Goal: Transaction & Acquisition: Purchase product/service

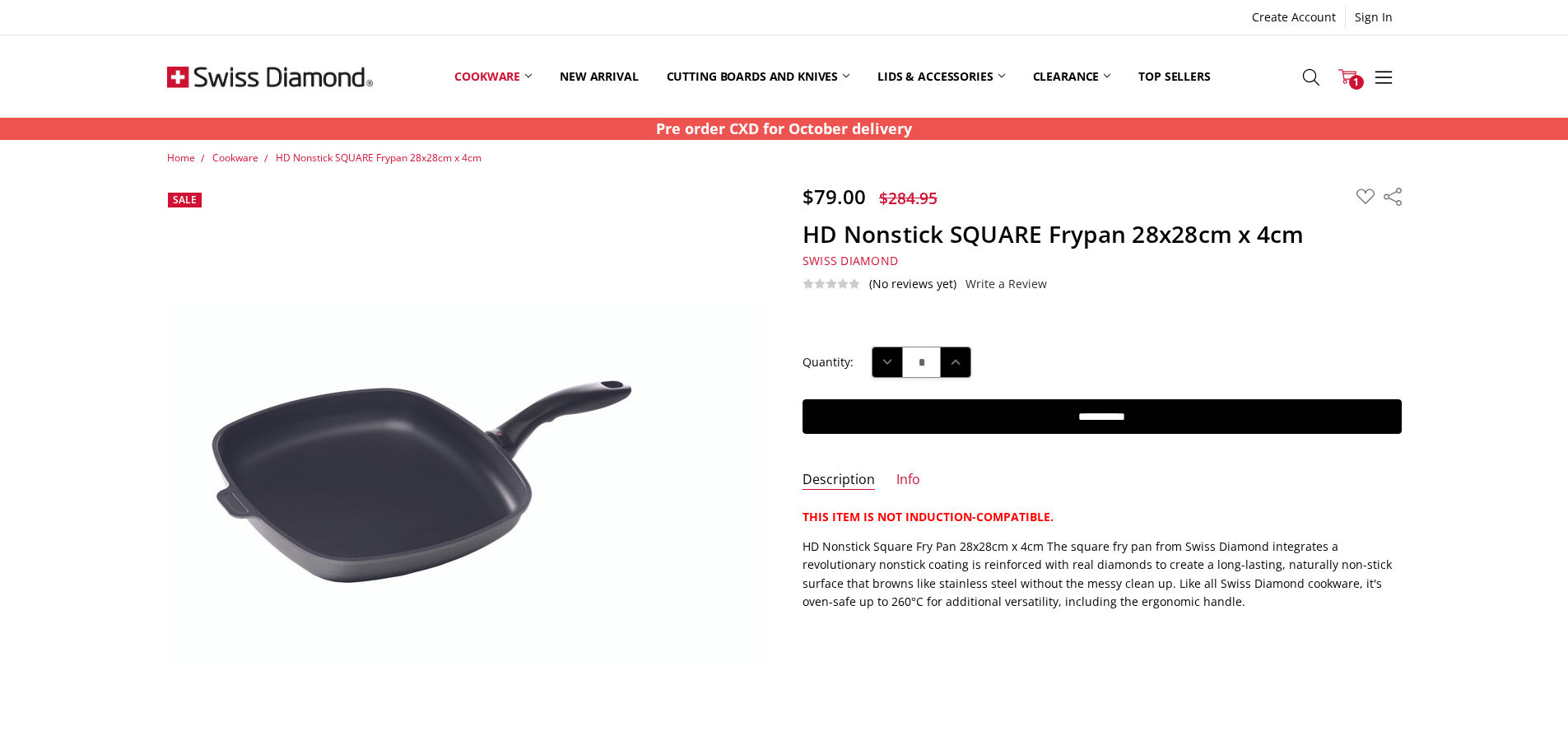
drag, startPoint x: 0, startPoint y: 0, endPoint x: 1357, endPoint y: 79, distance: 1359.3
click at [1357, 79] on span "1" at bounding box center [1356, 82] width 15 height 15
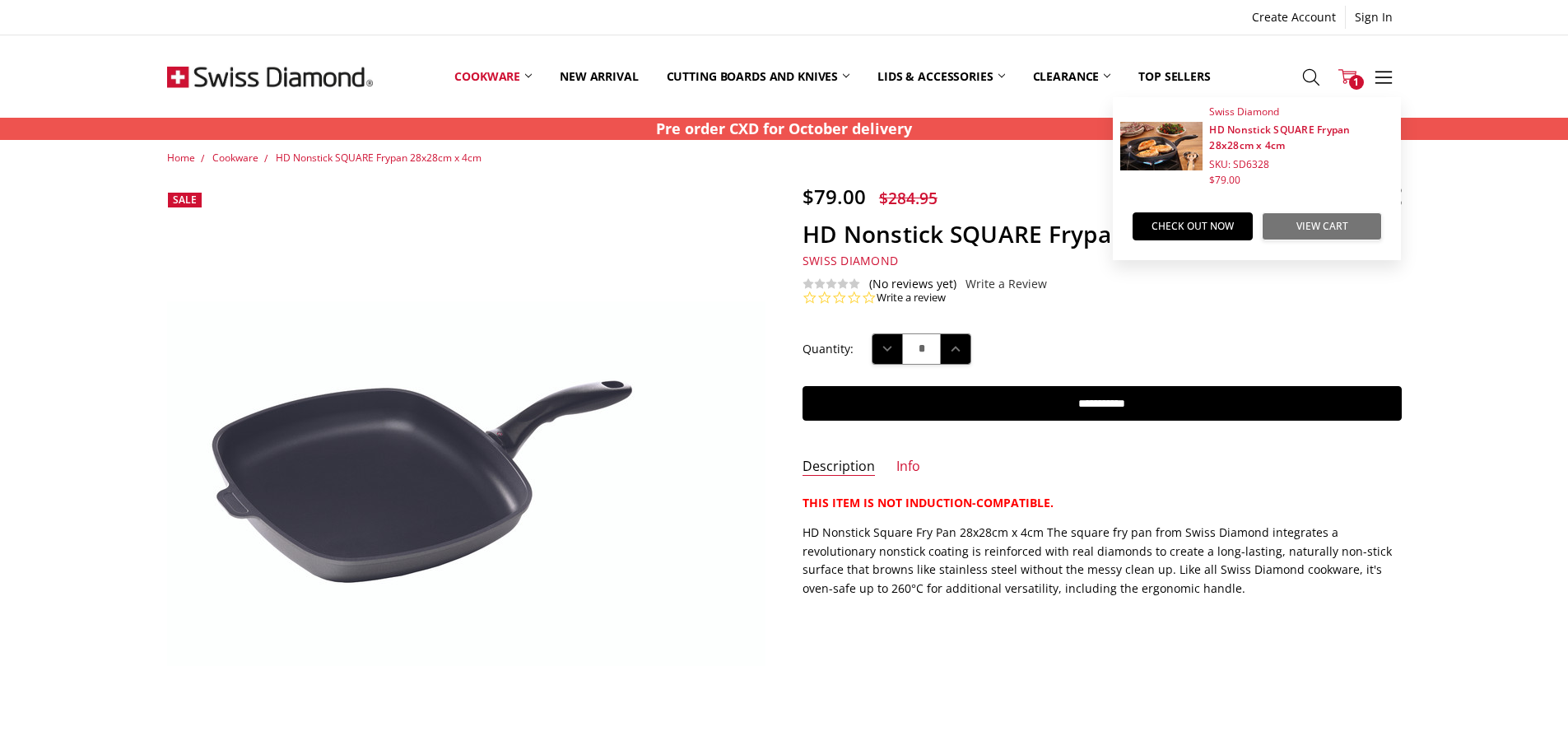
click at [1317, 227] on link "View Cart" at bounding box center [1321, 226] width 120 height 28
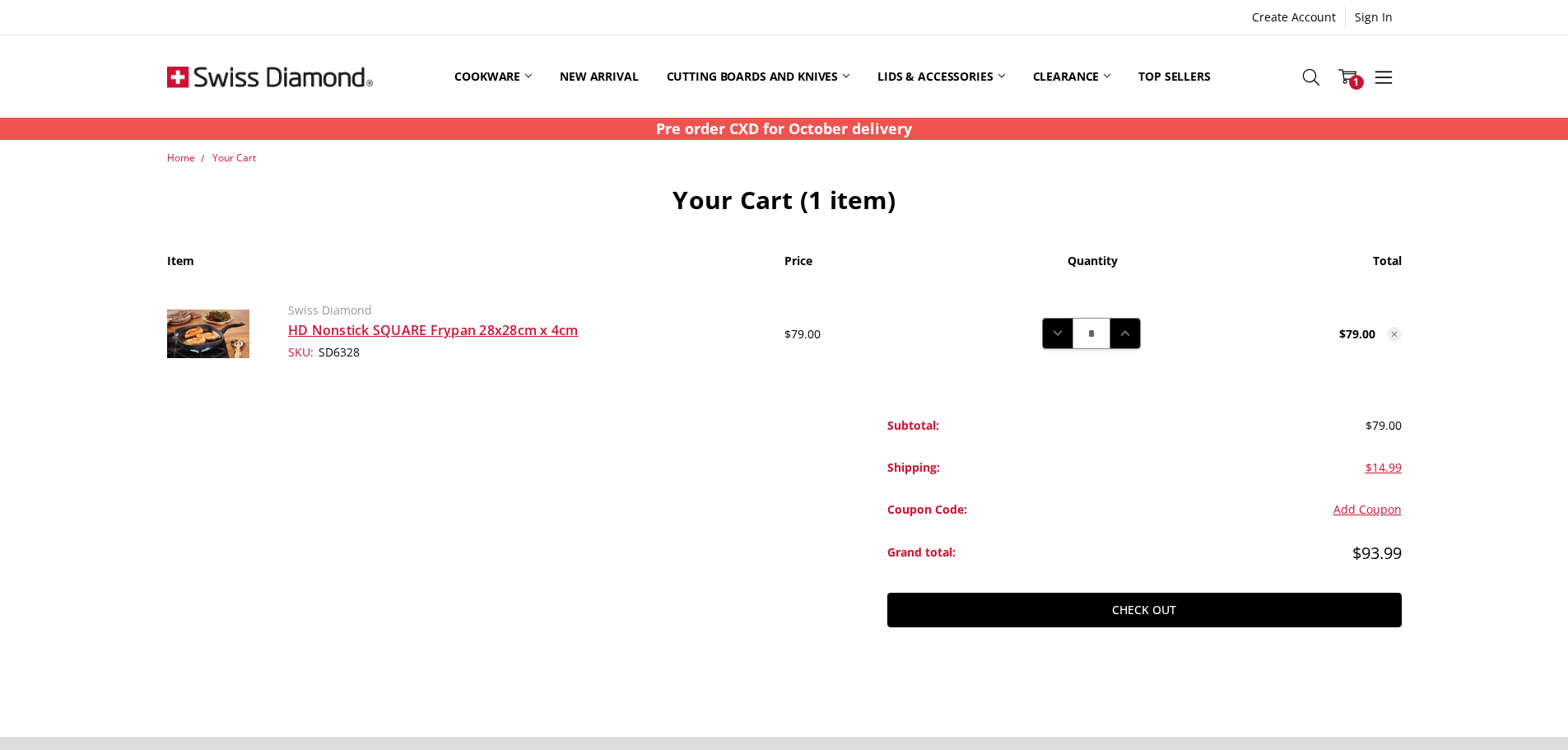
scroll to position [247, 0]
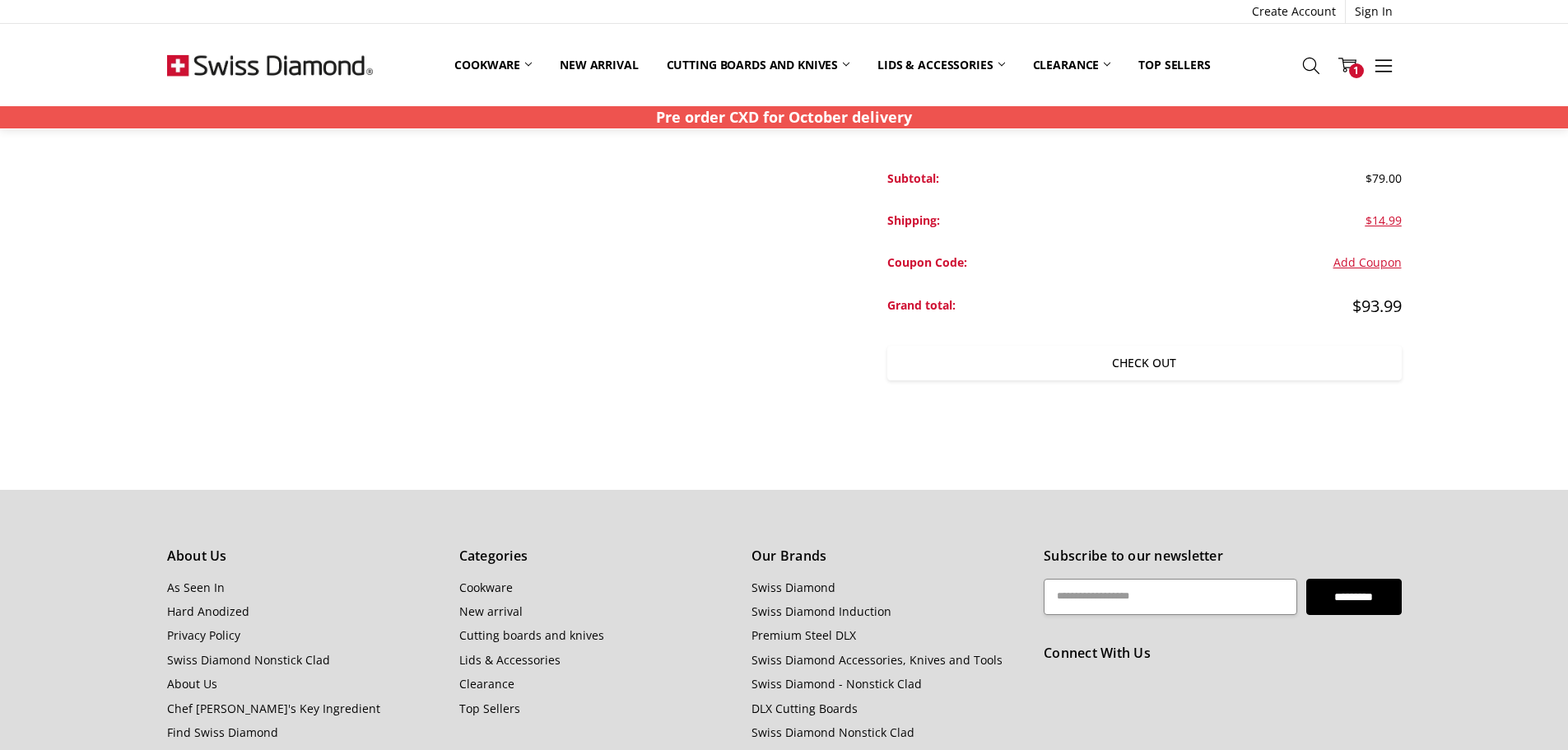
click at [1157, 359] on link "Check out" at bounding box center [1144, 363] width 515 height 35
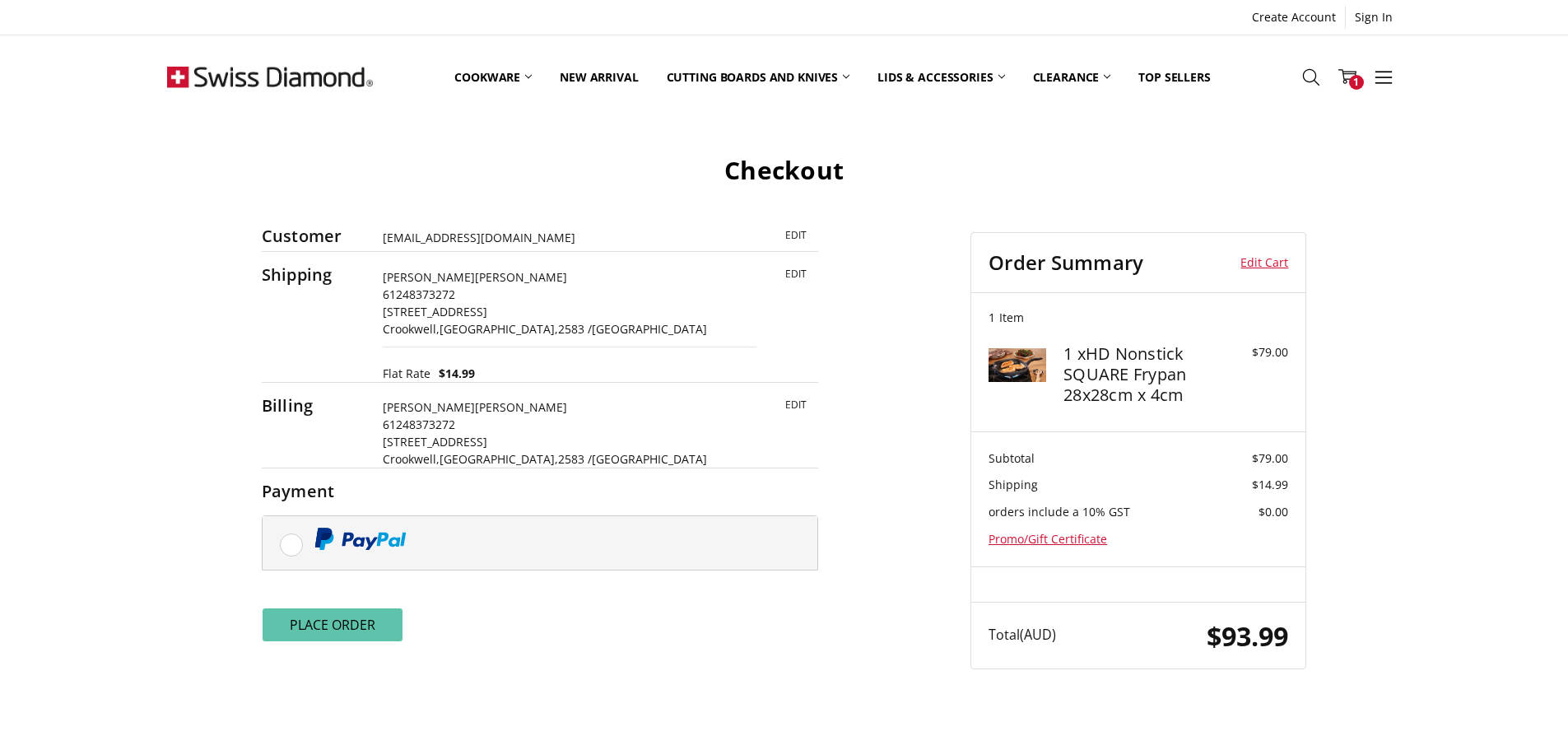
click at [371, 625] on button "Place Order" at bounding box center [333, 625] width 142 height 35
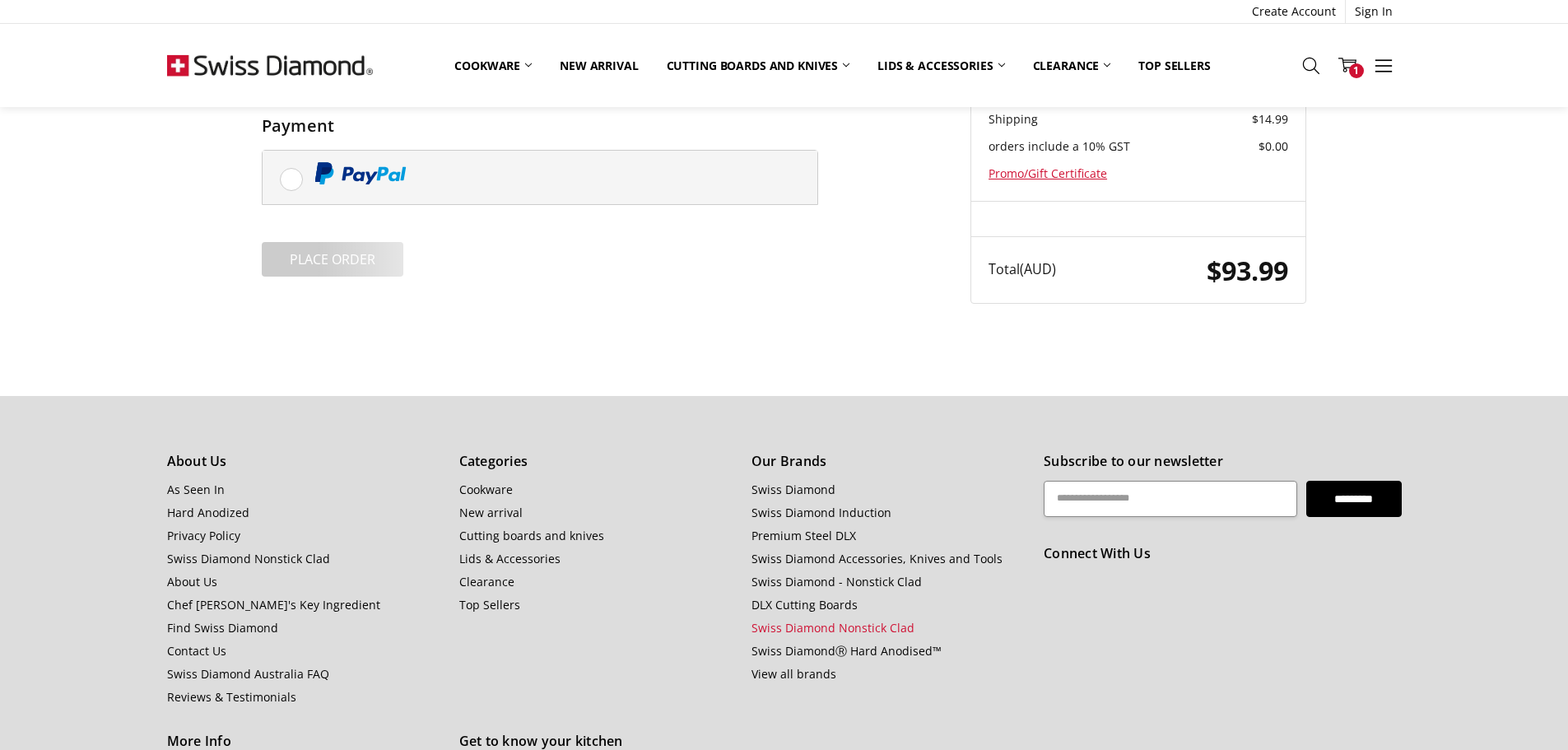
scroll to position [83, 0]
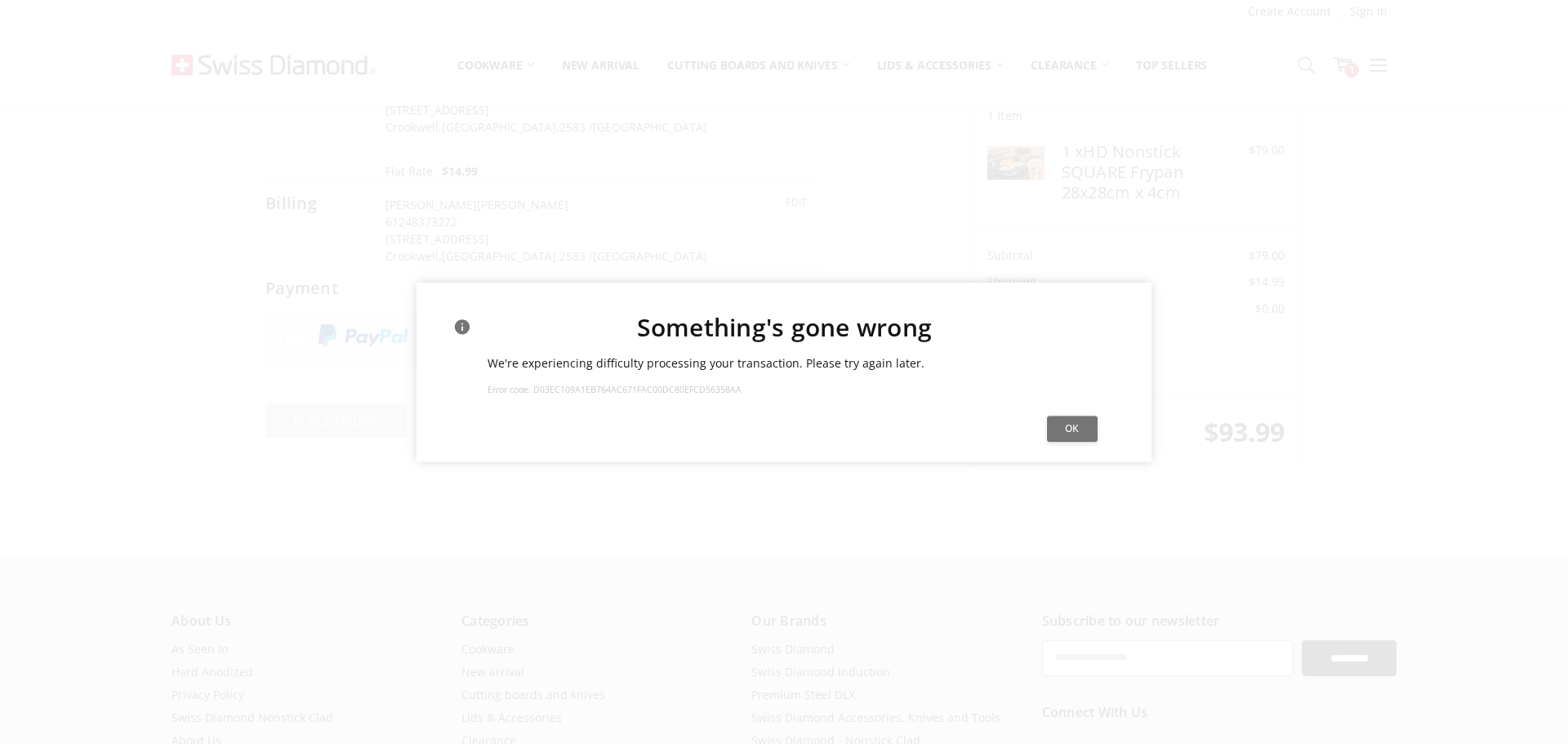
click at [1078, 432] on button "Ok" at bounding box center [1072, 430] width 52 height 28
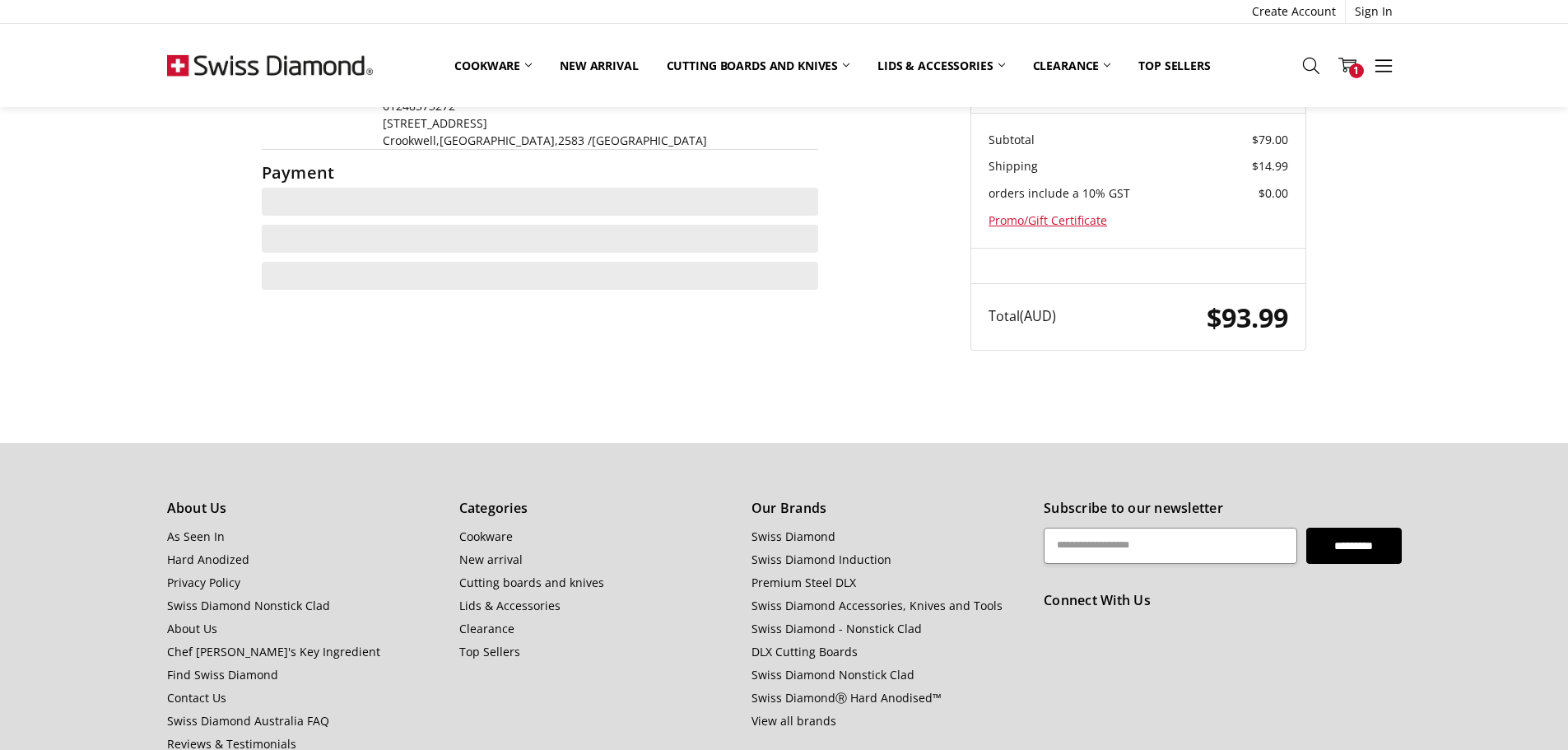
scroll to position [83, 0]
